Goal: Use online tool/utility: Utilize a website feature to perform a specific function

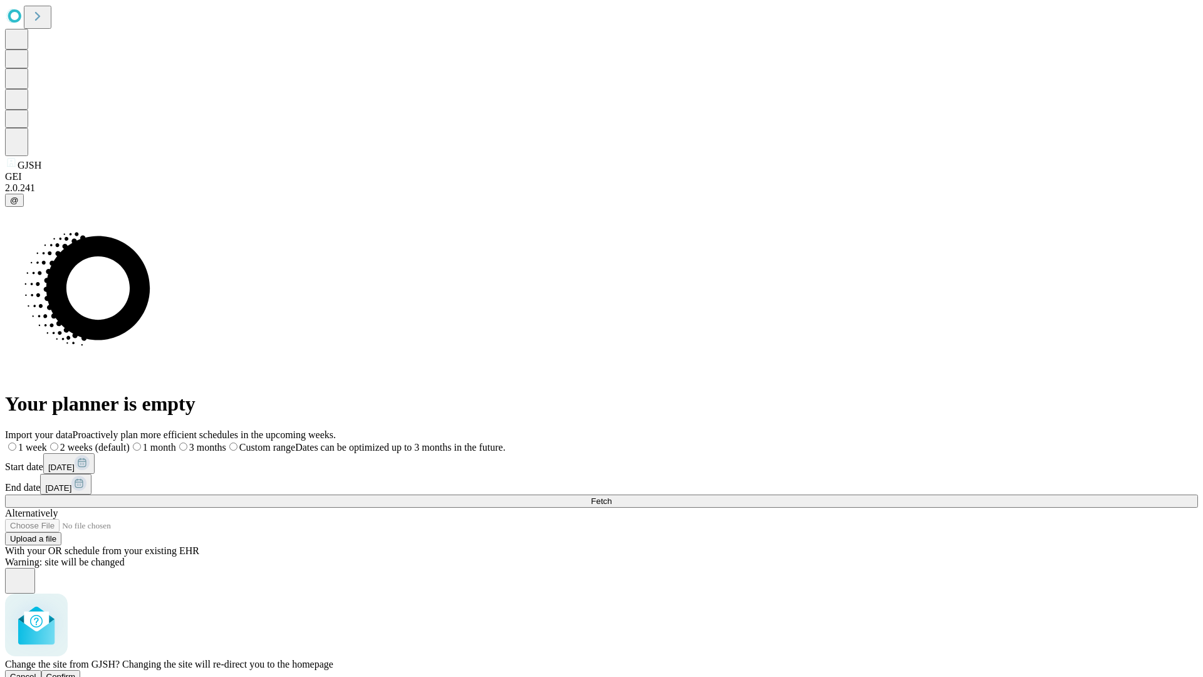
click at [76, 672] on span "Confirm" at bounding box center [60, 676] width 29 height 9
click at [39, 442] on label "1 week" at bounding box center [22, 447] width 34 height 11
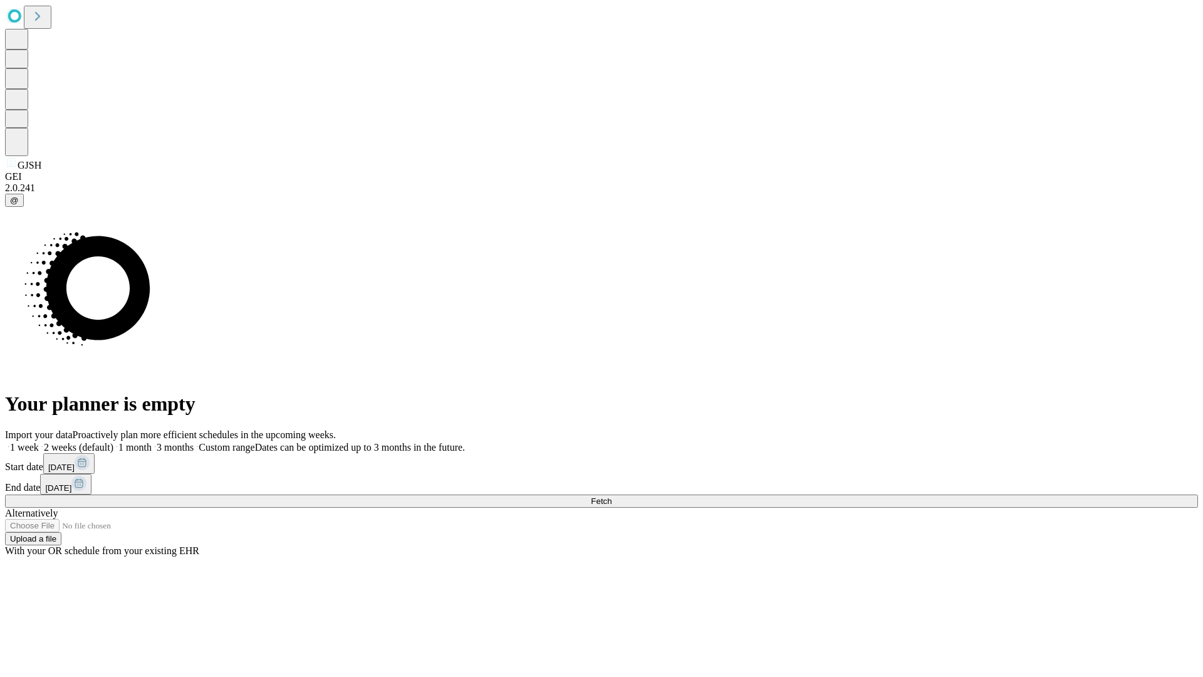
click at [612, 496] on span "Fetch" at bounding box center [601, 500] width 21 height 9
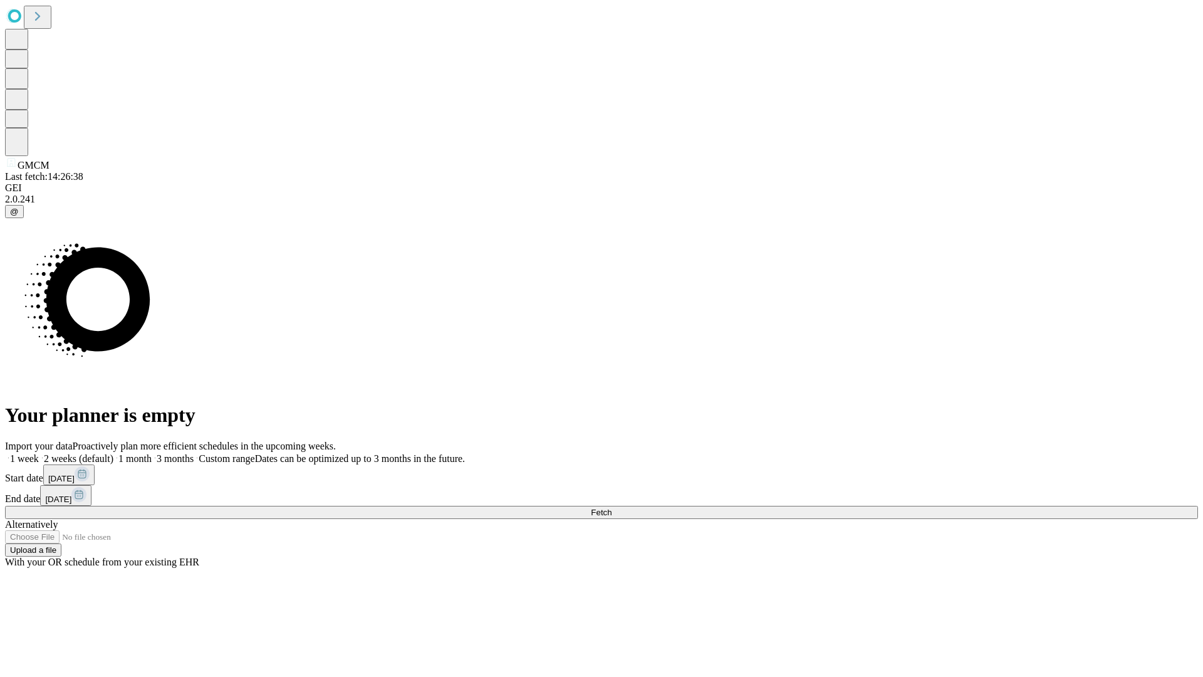
click at [39, 453] on label "1 week" at bounding box center [22, 458] width 34 height 11
click at [612, 508] on span "Fetch" at bounding box center [601, 512] width 21 height 9
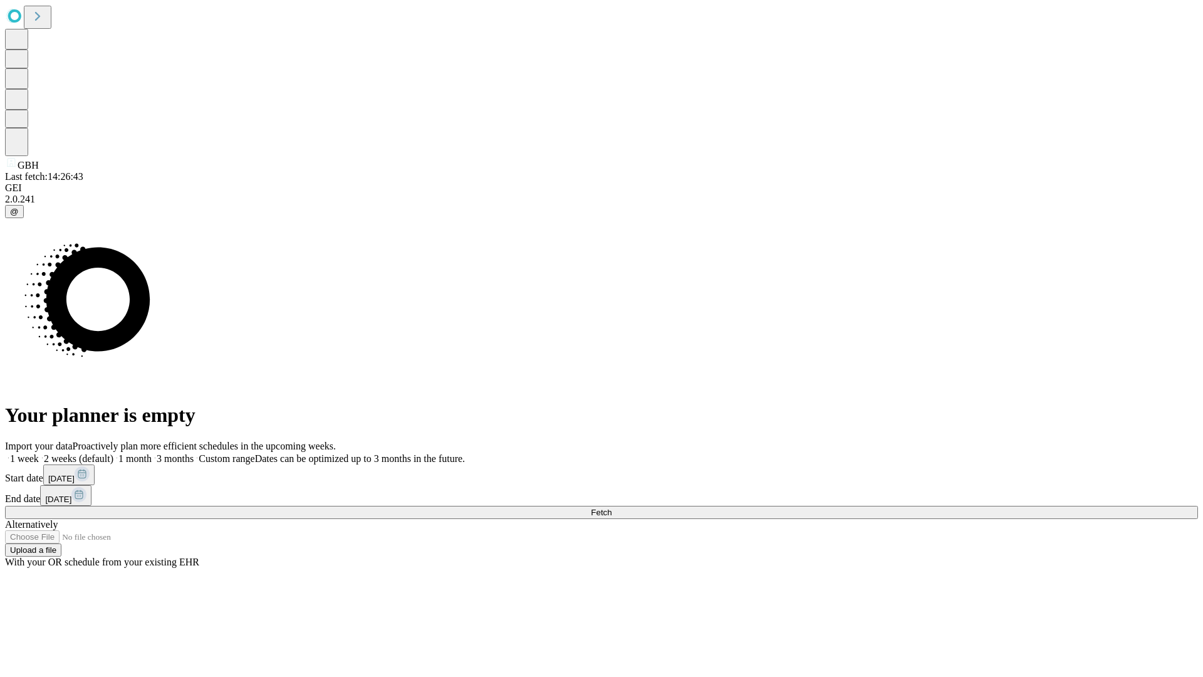
click at [612, 508] on span "Fetch" at bounding box center [601, 512] width 21 height 9
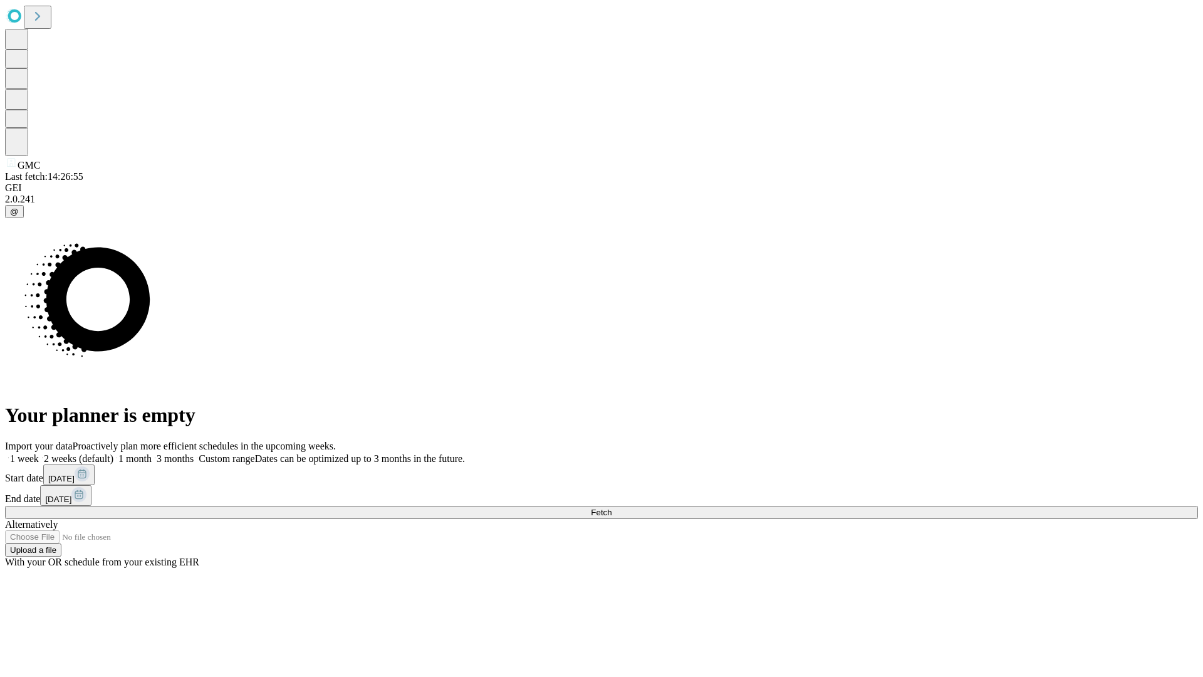
click at [39, 453] on label "1 week" at bounding box center [22, 458] width 34 height 11
click at [612, 508] on span "Fetch" at bounding box center [601, 512] width 21 height 9
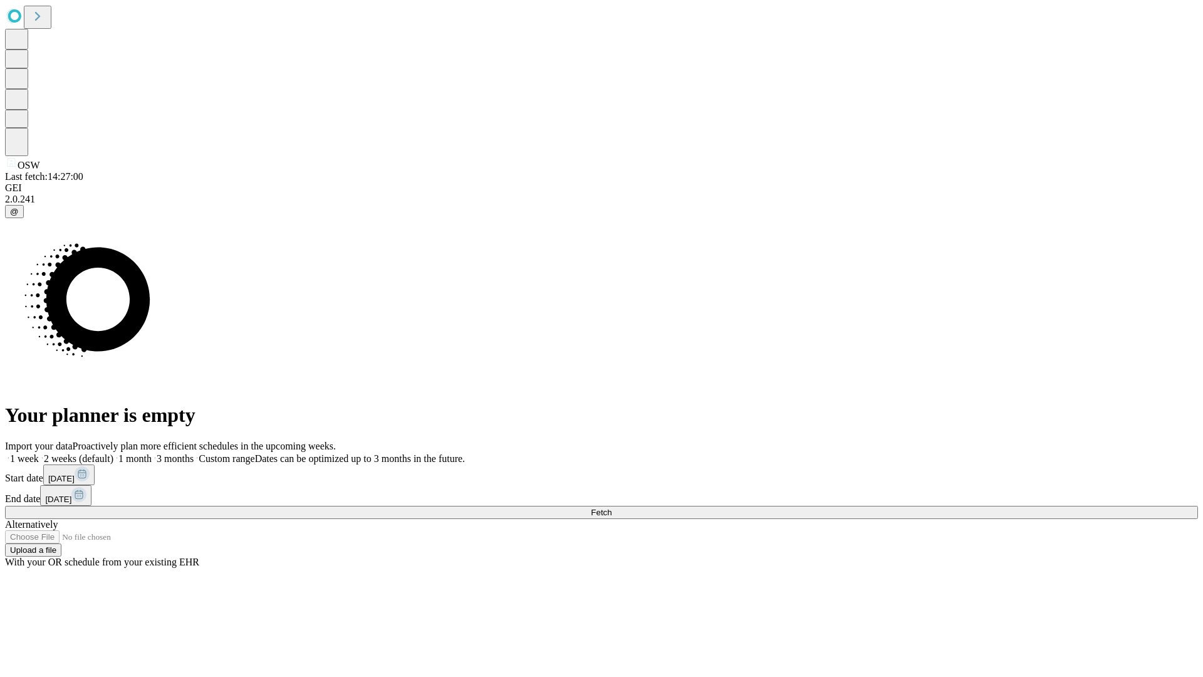
click at [39, 453] on label "1 week" at bounding box center [22, 458] width 34 height 11
click at [612, 508] on span "Fetch" at bounding box center [601, 512] width 21 height 9
click at [39, 453] on label "1 week" at bounding box center [22, 458] width 34 height 11
click at [612, 508] on span "Fetch" at bounding box center [601, 512] width 21 height 9
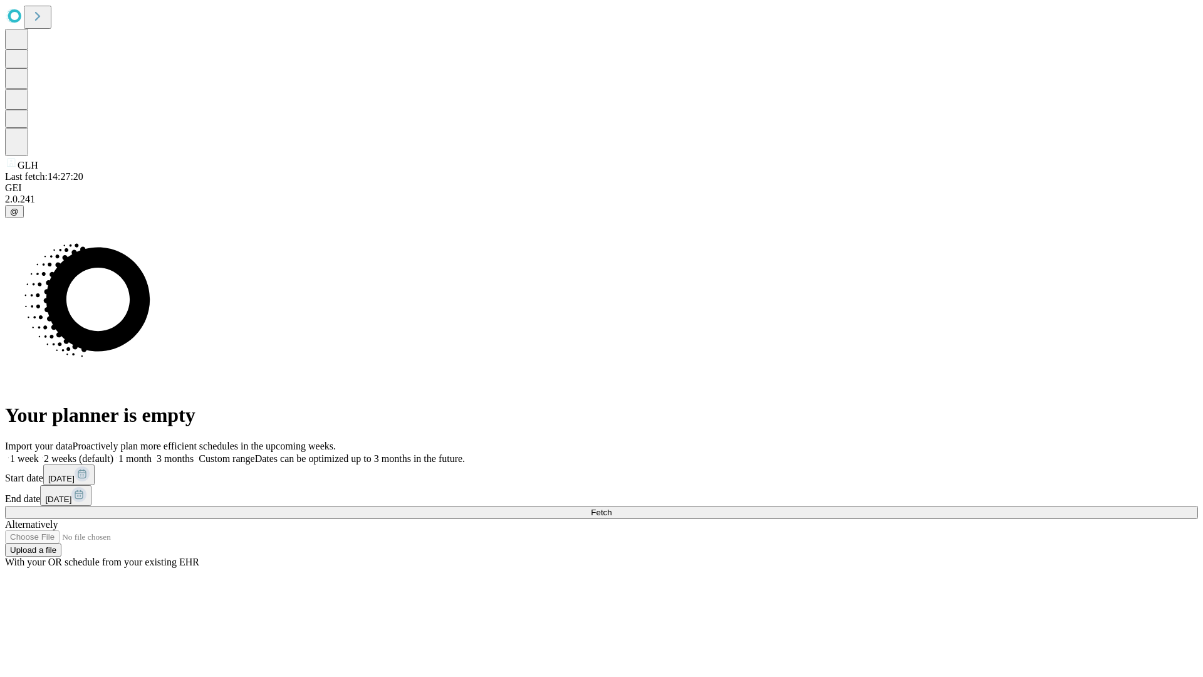
click at [612, 508] on span "Fetch" at bounding box center [601, 512] width 21 height 9
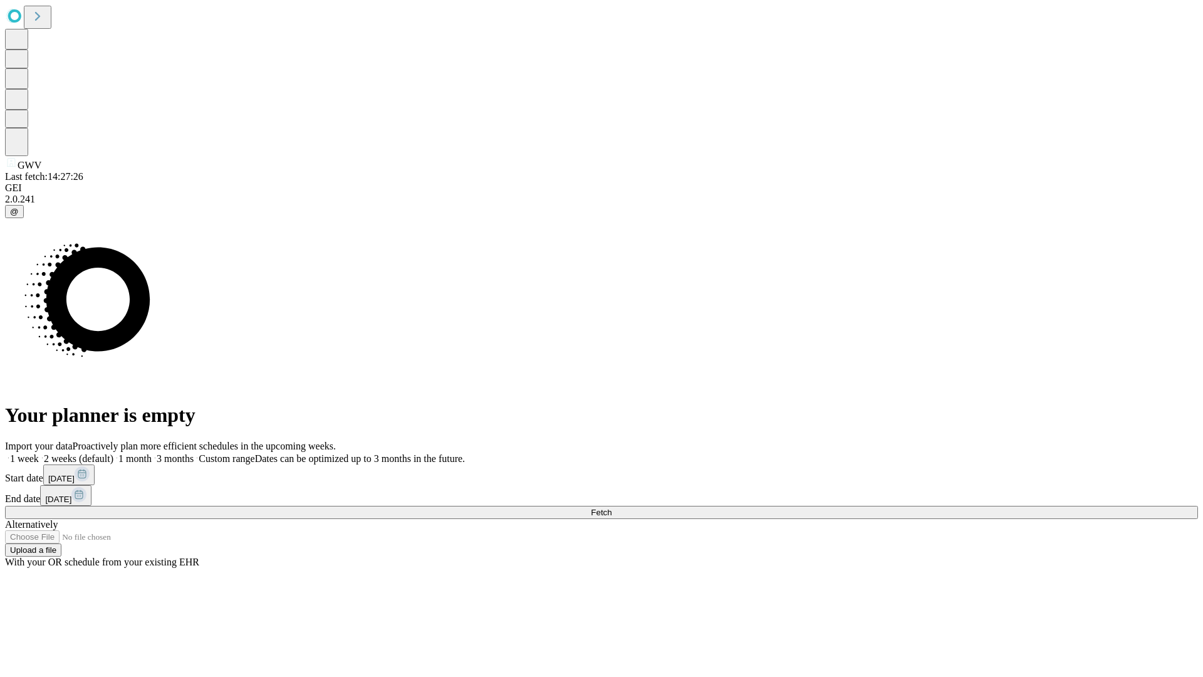
click at [612, 508] on span "Fetch" at bounding box center [601, 512] width 21 height 9
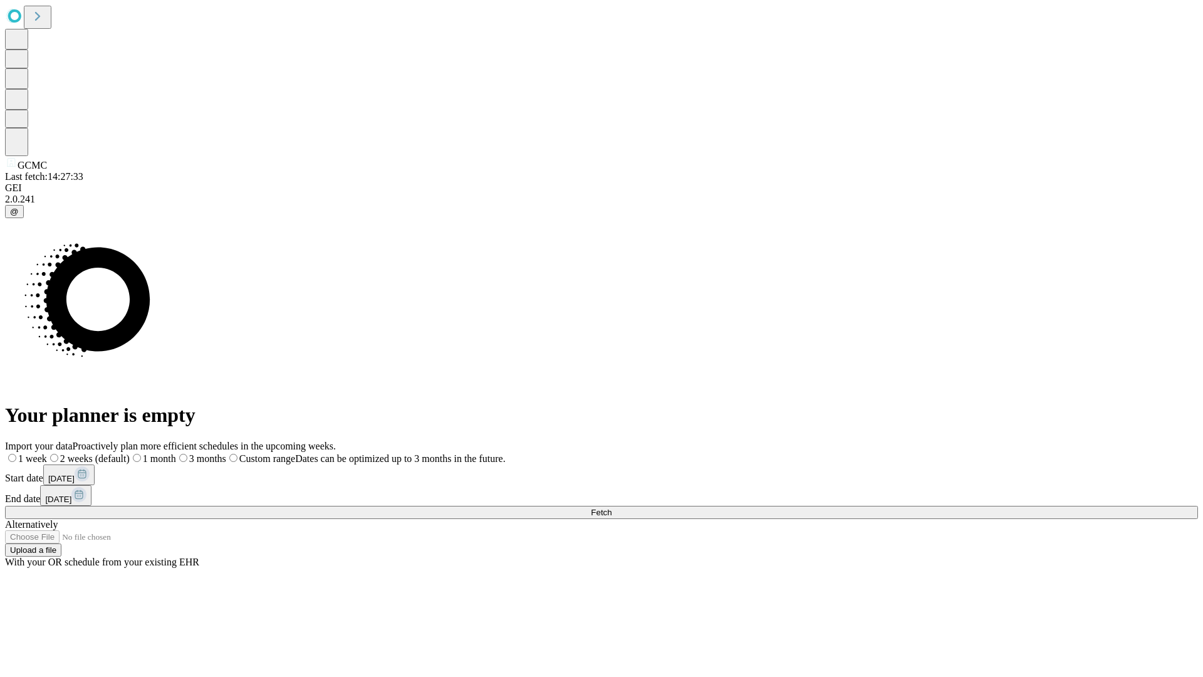
click at [47, 453] on label "1 week" at bounding box center [26, 458] width 42 height 11
click at [612, 508] on span "Fetch" at bounding box center [601, 512] width 21 height 9
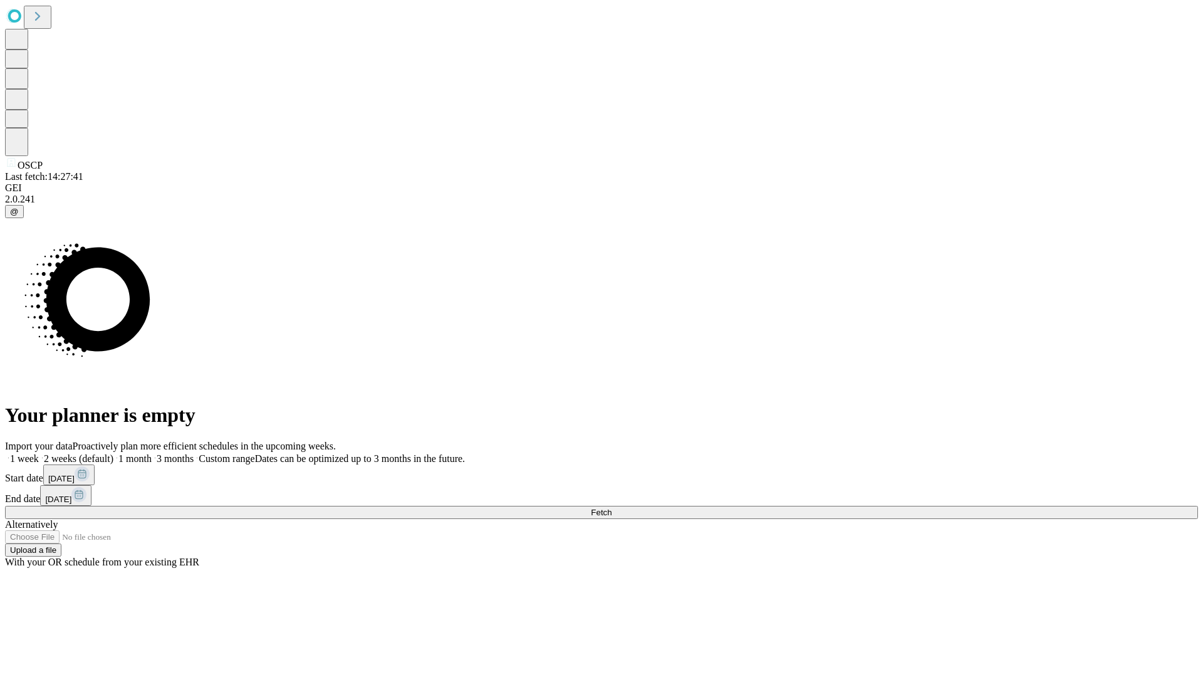
click at [39, 453] on label "1 week" at bounding box center [22, 458] width 34 height 11
click at [612, 508] on span "Fetch" at bounding box center [601, 512] width 21 height 9
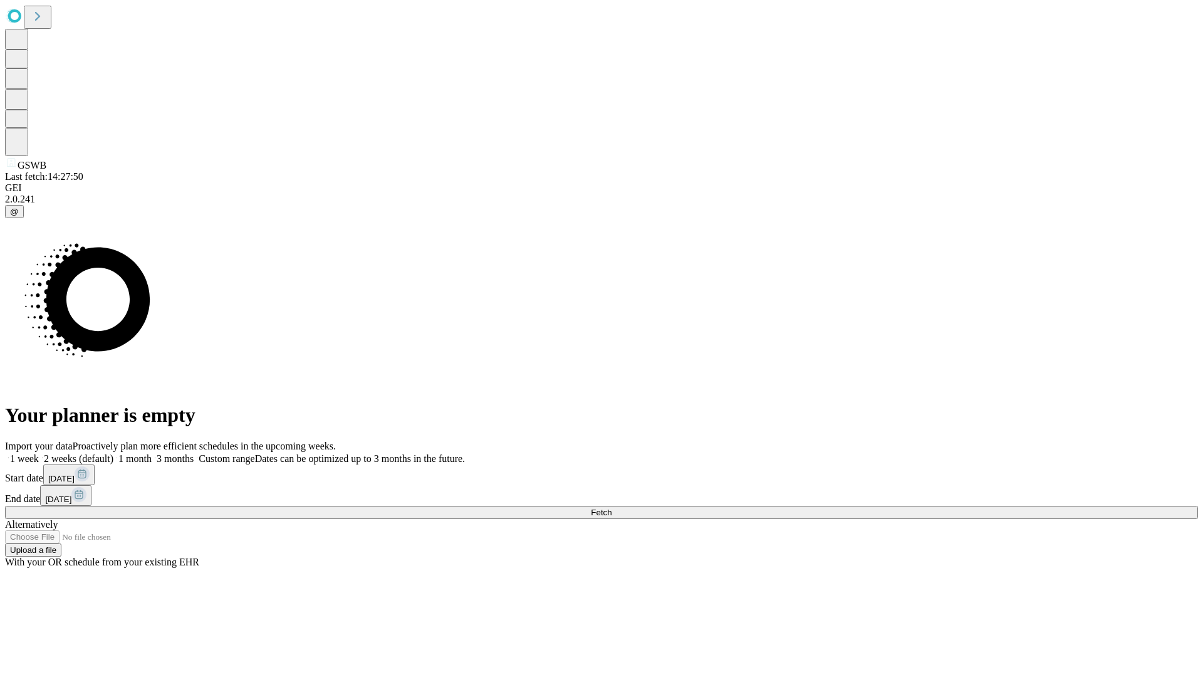
click at [39, 453] on label "1 week" at bounding box center [22, 458] width 34 height 11
click at [612, 508] on span "Fetch" at bounding box center [601, 512] width 21 height 9
